Goal: Navigation & Orientation: Find specific page/section

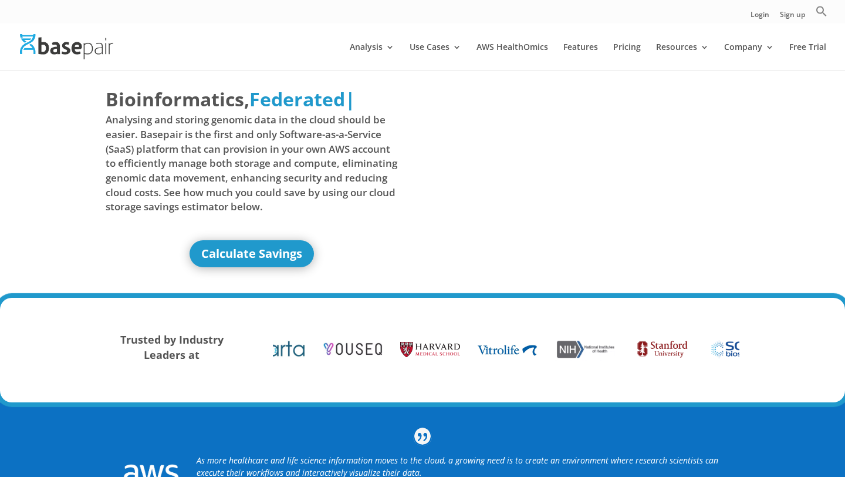
click at [580, 16] on div "Login Sign up Search for: Search Button" at bounding box center [422, 11] width 845 height 23
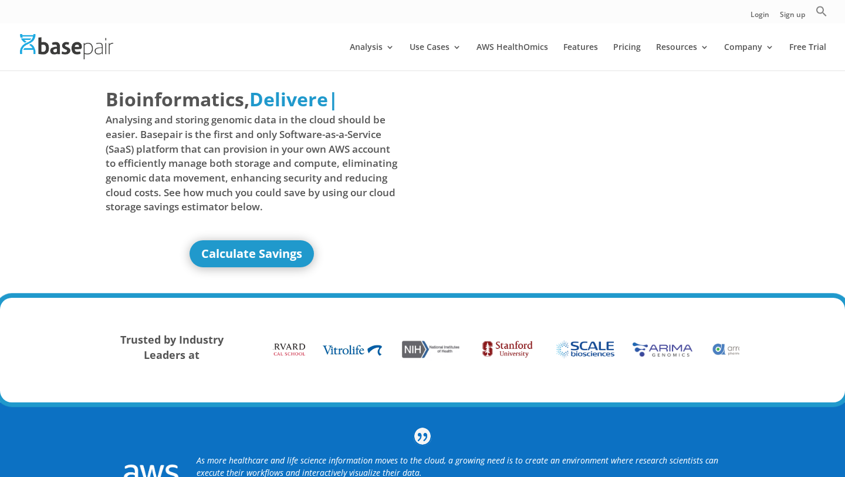
click at [776, 139] on div "Bioinformatics, Delivered Made Simple Accelerated Federated Delivere | Analysin…" at bounding box center [422, 184] width 845 height 228
click at [810, 141] on div "Bioinformatics, Delivered Made Simple Accelerated Federated Made Simple | Analy…" at bounding box center [422, 184] width 845 height 228
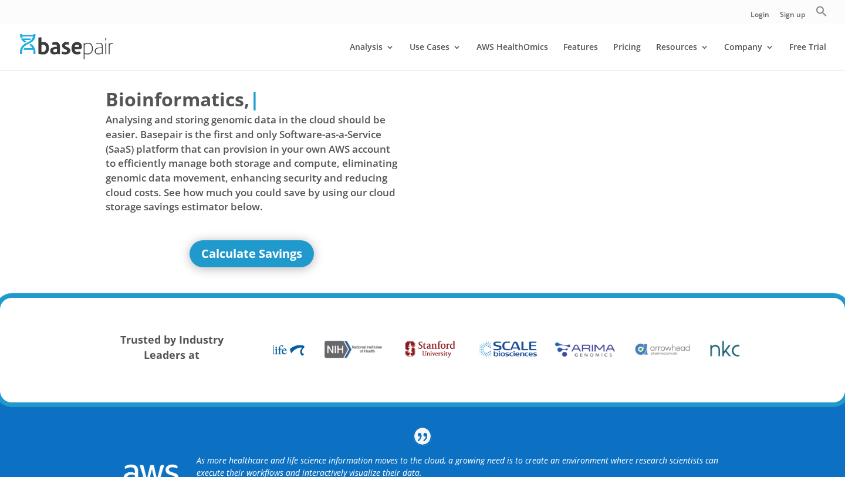
click at [24, 258] on div "Bioinformatics, Delivered Made Simple Accelerated Federated | Analysing and sto…" at bounding box center [422, 184] width 845 height 228
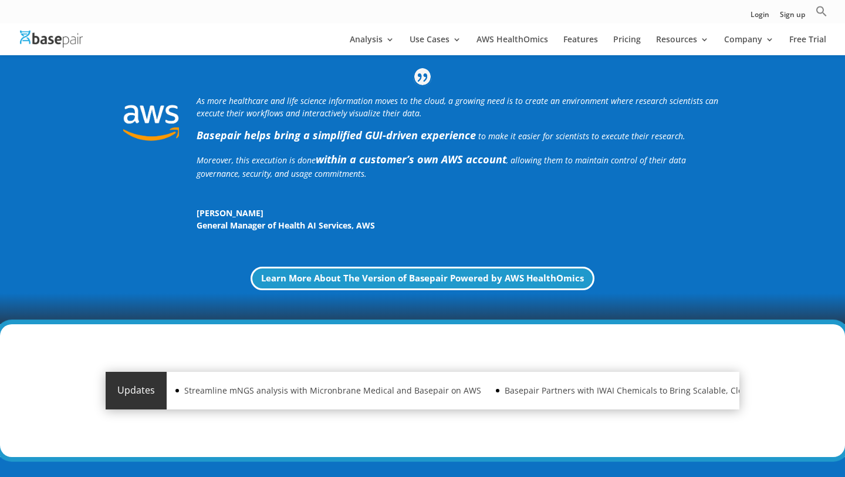
scroll to position [354, 0]
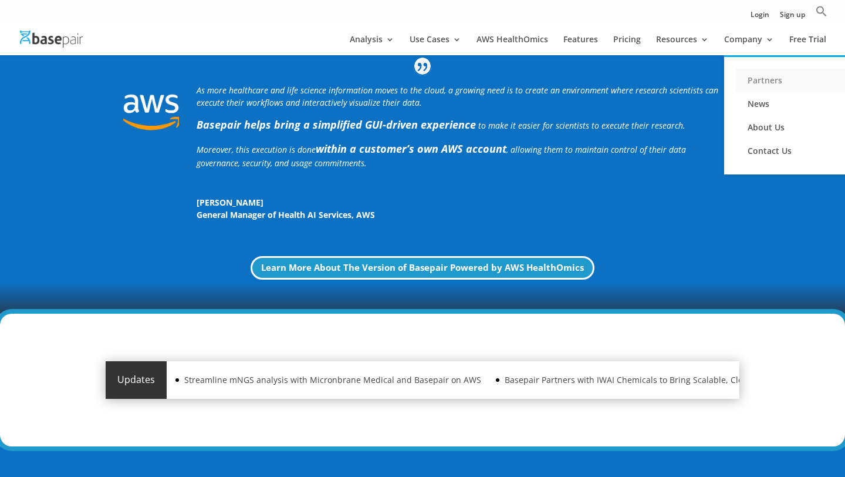
click at [757, 85] on link "Partners" at bounding box center [794, 80] width 117 height 23
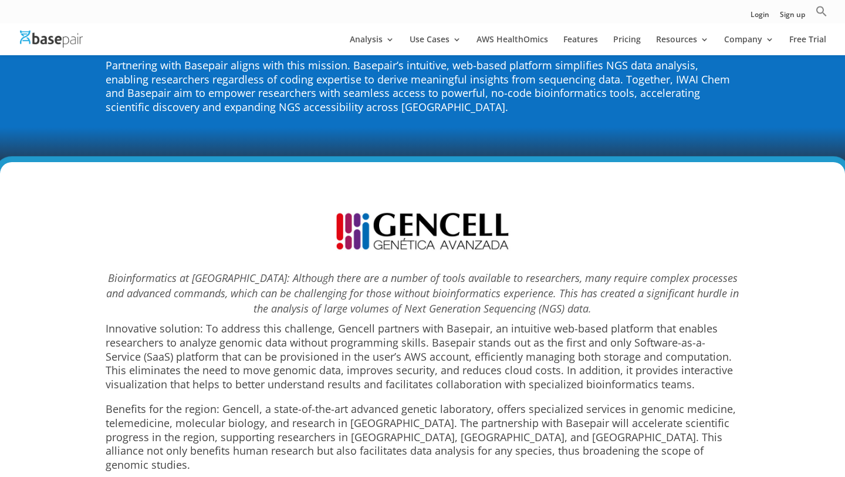
scroll to position [4814, 0]
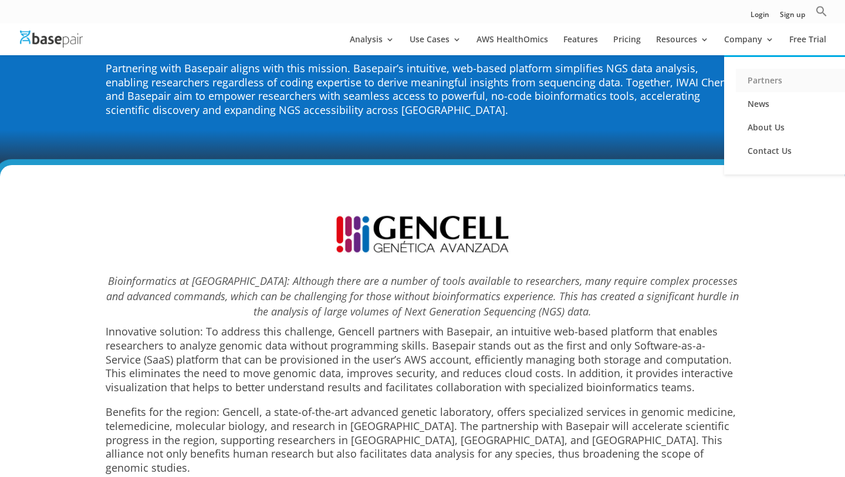
click at [753, 81] on link "Partners" at bounding box center [794, 80] width 117 height 23
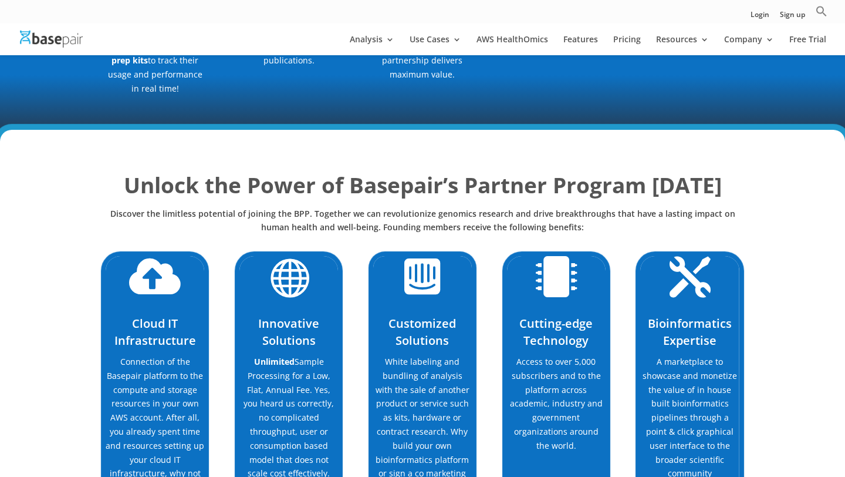
scroll to position [786, 0]
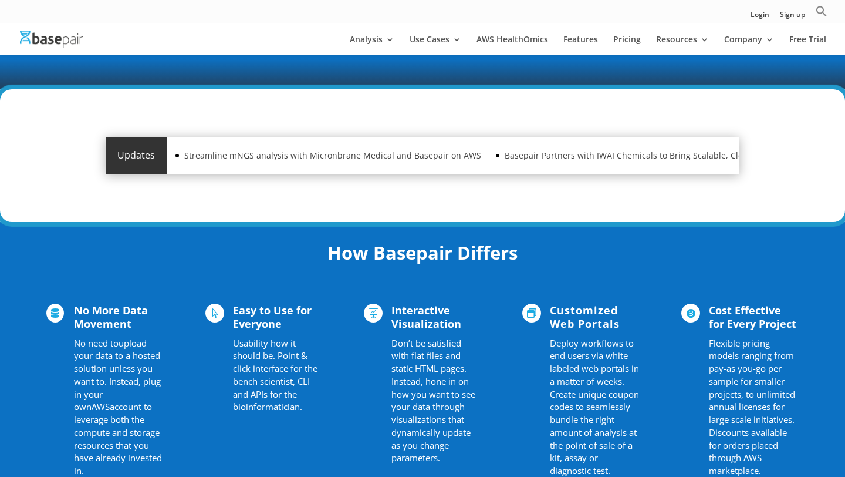
click at [47, 39] on img at bounding box center [51, 39] width 63 height 17
